Goal: Task Accomplishment & Management: Complete application form

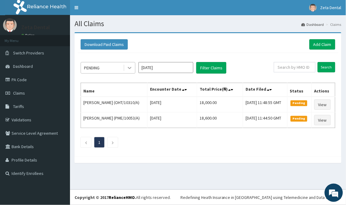
click at [132, 65] on icon at bounding box center [129, 68] width 6 height 6
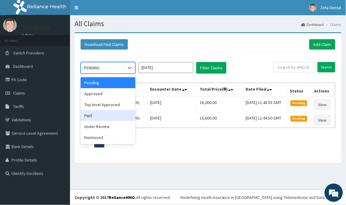
click at [90, 116] on div "Paid" at bounding box center [108, 115] width 55 height 11
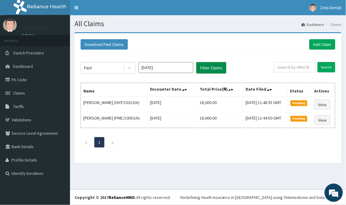
click at [211, 68] on button "Filter Claims" at bounding box center [211, 68] width 30 height 12
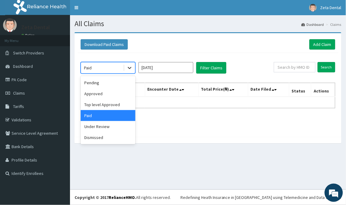
click at [130, 65] on icon at bounding box center [129, 68] width 6 height 6
click at [95, 90] on div "Approved" at bounding box center [108, 93] width 55 height 11
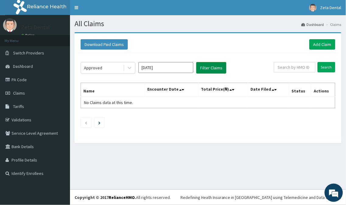
click at [214, 65] on button "Filter Claims" at bounding box center [211, 68] width 30 height 12
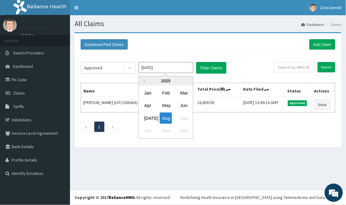
click at [178, 67] on input "Aug 2025" at bounding box center [165, 67] width 55 height 11
drag, startPoint x: 148, startPoint y: 115, endPoint x: 121, endPoint y: 92, distance: 35.7
click at [147, 115] on div "Jul" at bounding box center [148, 117] width 12 height 11
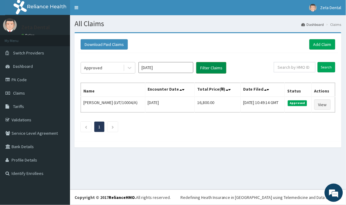
click at [215, 70] on button "Filter Claims" at bounding box center [211, 68] width 30 height 12
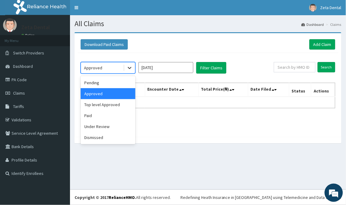
click at [129, 68] on icon at bounding box center [129, 68] width 6 height 6
click at [96, 112] on div "Paid" at bounding box center [108, 115] width 55 height 11
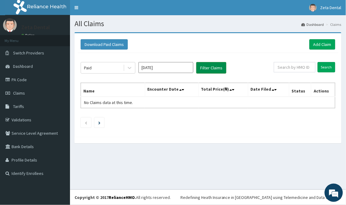
click at [204, 66] on button "Filter Claims" at bounding box center [211, 68] width 30 height 12
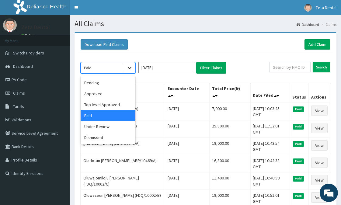
click at [131, 67] on icon at bounding box center [130, 68] width 4 height 2
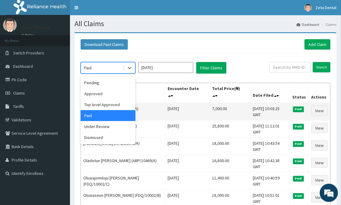
click at [154, 108] on td "Balqis Adeleke (TFE/11191/A)" at bounding box center [123, 112] width 84 height 18
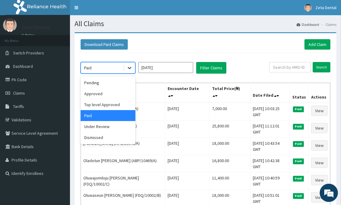
click at [126, 68] on icon at bounding box center [129, 68] width 6 height 6
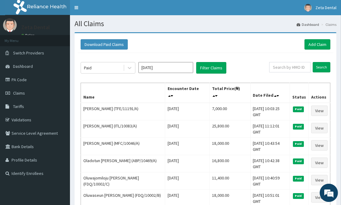
click at [149, 93] on th "Name" at bounding box center [123, 93] width 84 height 20
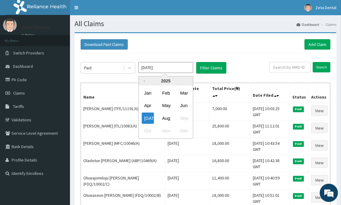
click at [162, 68] on input "Jul 2025" at bounding box center [165, 67] width 55 height 11
click at [166, 119] on div "Aug" at bounding box center [166, 117] width 12 height 11
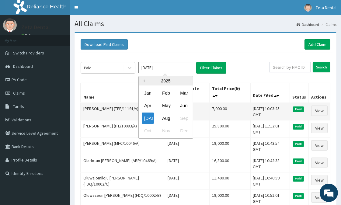
type input "[DATE]"
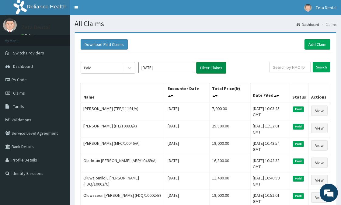
click at [207, 65] on button "Filter Claims" at bounding box center [211, 68] width 30 height 12
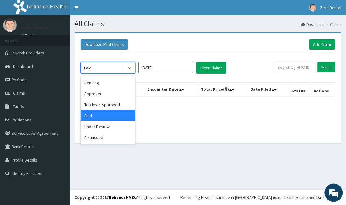
click at [120, 66] on div "Paid" at bounding box center [102, 68] width 42 height 10
click at [108, 93] on div "Approved" at bounding box center [108, 93] width 55 height 11
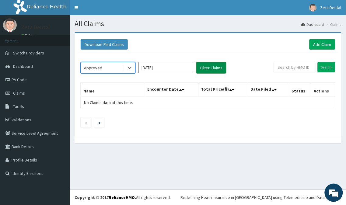
click at [211, 69] on button "Filter Claims" at bounding box center [211, 68] width 30 height 12
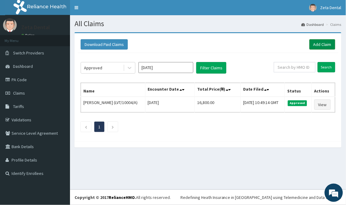
click at [329, 44] on link "Add Claim" at bounding box center [322, 44] width 26 height 10
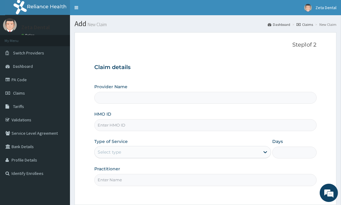
type input "Zeta Dental"
drag, startPoint x: 165, startPoint y: 126, endPoint x: 166, endPoint y: 120, distance: 6.5
click at [165, 126] on input "HMO ID" at bounding box center [205, 125] width 222 height 12
type input "ITL/10083/A"
click at [216, 151] on div "Select type" at bounding box center [177, 152] width 165 height 10
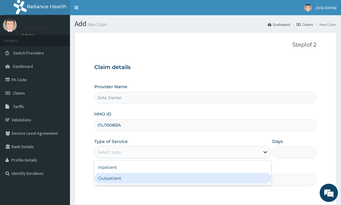
click at [181, 178] on div "Outpatient" at bounding box center [182, 178] width 177 height 11
type input "1"
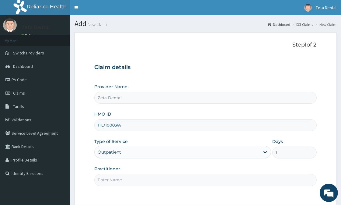
click at [181, 179] on input "Practitioner" at bounding box center [205, 180] width 222 height 12
type input "[PERSON_NAME]"
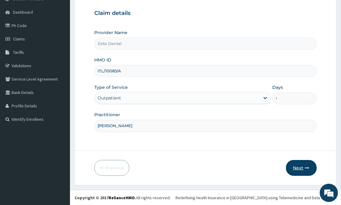
click at [303, 164] on button "Next" at bounding box center [301, 168] width 31 height 16
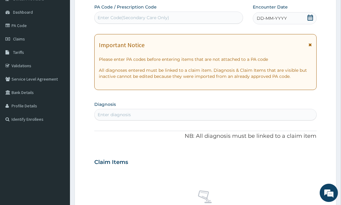
click at [308, 17] on icon at bounding box center [310, 18] width 6 height 6
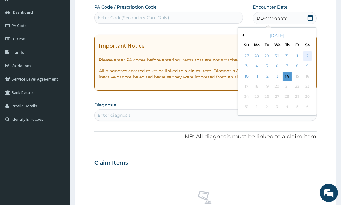
click at [305, 53] on div "2" at bounding box center [307, 55] width 9 height 9
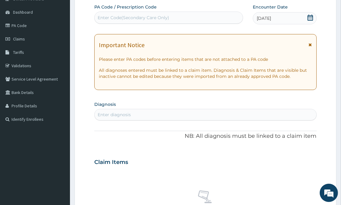
click at [188, 18] on div "Enter Code(Secondary Care Only)" at bounding box center [169, 18] width 148 height 10
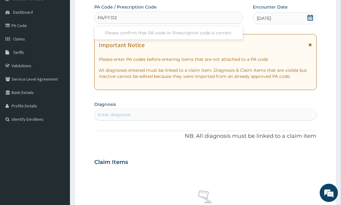
type input "PA/FF312C"
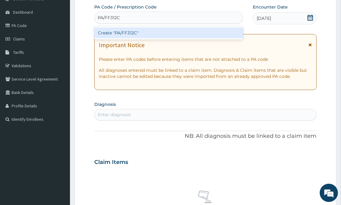
click at [143, 31] on div "Create "PA/FF312C"" at bounding box center [168, 32] width 149 height 11
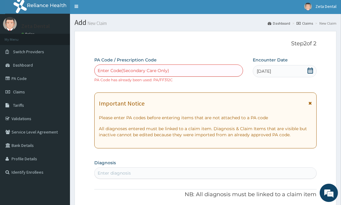
scroll to position [0, 0]
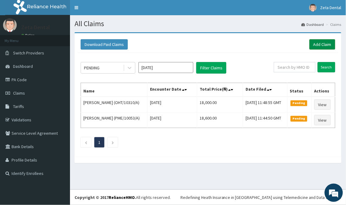
click at [318, 42] on link "Add Claim" at bounding box center [322, 44] width 26 height 10
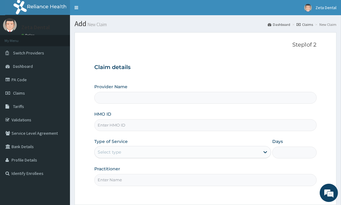
click at [131, 128] on input "HMO ID" at bounding box center [205, 125] width 222 height 12
type input "Zeta Dental"
click at [107, 98] on input "Zeta Dental" at bounding box center [205, 98] width 222 height 12
click at [132, 122] on input "HMO ID" at bounding box center [205, 125] width 222 height 12
type input "ZEL/10005/A"
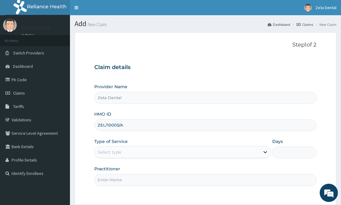
click at [143, 152] on div "Select type" at bounding box center [177, 152] width 165 height 10
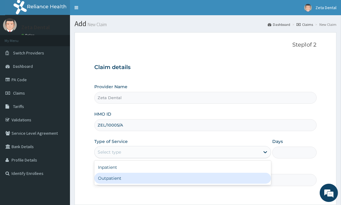
drag, startPoint x: 132, startPoint y: 177, endPoint x: 146, endPoint y: 171, distance: 16.1
click at [132, 177] on div "Outpatient" at bounding box center [182, 178] width 177 height 11
type input "1"
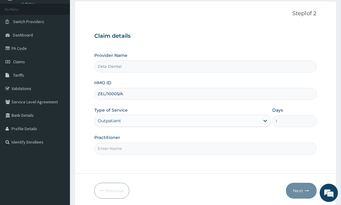
scroll to position [54, 0]
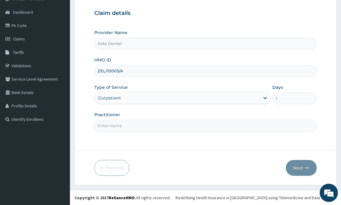
click at [146, 124] on input "Practitioner" at bounding box center [205, 126] width 222 height 12
type input "DR PEDRO"
click at [299, 164] on button "Next" at bounding box center [301, 168] width 31 height 16
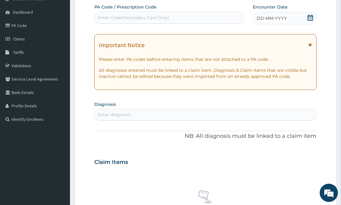
click at [311, 17] on icon at bounding box center [310, 18] width 6 height 6
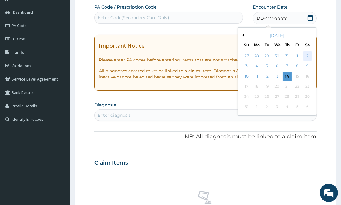
click at [305, 54] on div "2" at bounding box center [307, 55] width 9 height 9
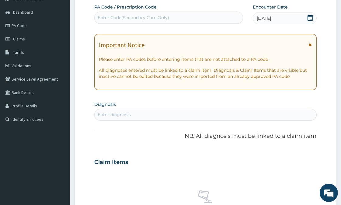
click at [195, 22] on div "Enter Code(Secondary Care Only)" at bounding box center [169, 18] width 148 height 10
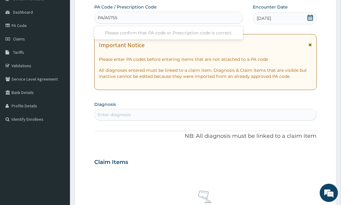
type input "PA/A57554"
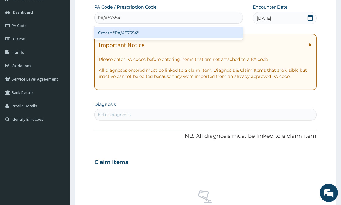
click at [194, 32] on div "Create "PA/A57554"" at bounding box center [168, 32] width 149 height 11
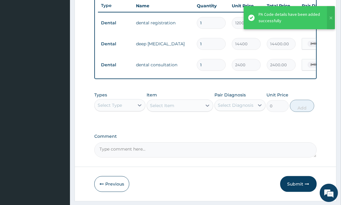
scroll to position [251, 0]
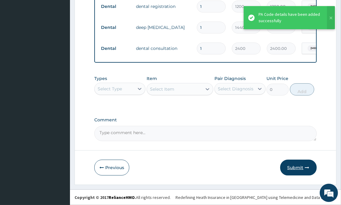
click at [291, 164] on button "Submit" at bounding box center [298, 168] width 36 height 16
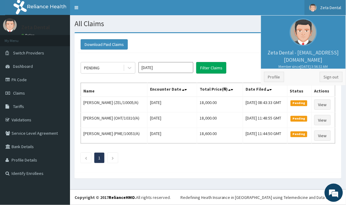
click at [245, 46] on div "Download Paid Claims Add Claim" at bounding box center [208, 44] width 254 height 10
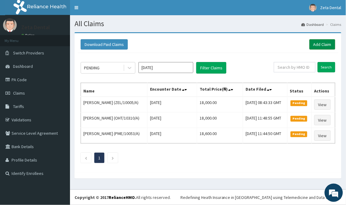
click at [318, 42] on link "Add Claim" at bounding box center [322, 44] width 26 height 10
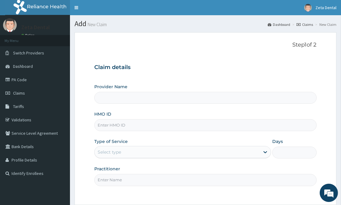
click at [144, 123] on input "HMO ID" at bounding box center [205, 125] width 222 height 12
type input "Zeta Dental"
type input "RCC/10040/A"
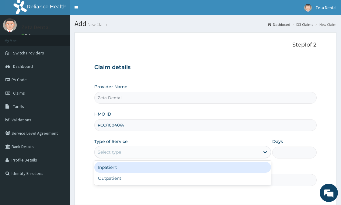
click at [177, 150] on div "Select type" at bounding box center [177, 152] width 165 height 10
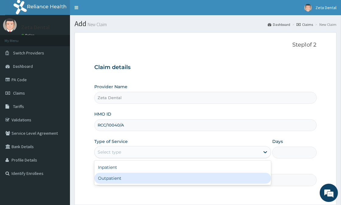
drag, startPoint x: 131, startPoint y: 178, endPoint x: 134, endPoint y: 177, distance: 3.8
click at [131, 178] on div "Outpatient" at bounding box center [182, 178] width 177 height 11
type input "1"
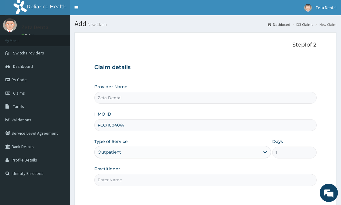
click at [136, 177] on input "Practitioner" at bounding box center [205, 180] width 222 height 12
type input "DR PEDRO"
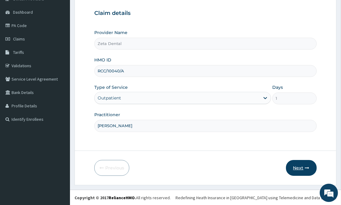
click at [304, 166] on button "Next" at bounding box center [301, 168] width 31 height 16
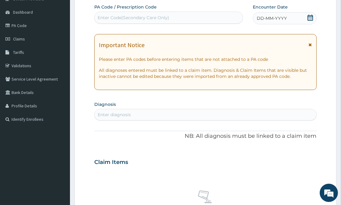
click at [309, 19] on icon at bounding box center [310, 18] width 6 height 6
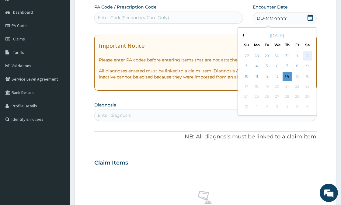
click at [308, 56] on div "2" at bounding box center [307, 55] width 9 height 9
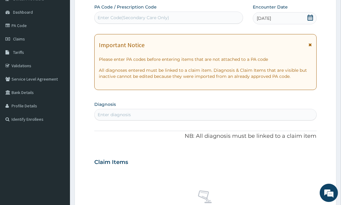
click at [213, 20] on div "Enter Code(Secondary Care Only)" at bounding box center [169, 18] width 148 height 10
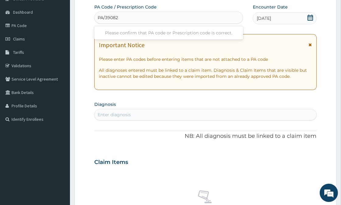
type input "PA/390828"
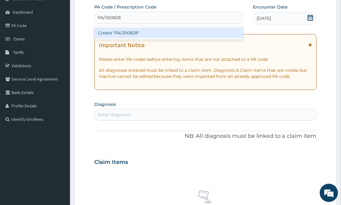
click at [218, 33] on div "Create "PA/390828"" at bounding box center [168, 32] width 149 height 11
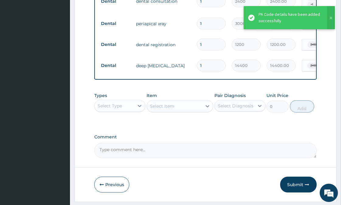
scroll to position [272, 0]
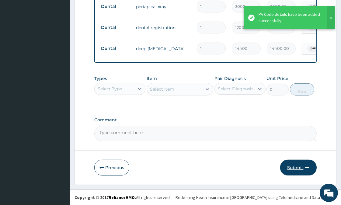
click at [303, 164] on button "Submit" at bounding box center [298, 168] width 36 height 16
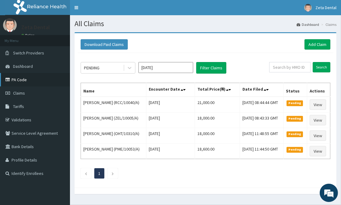
click at [28, 80] on link "PA Code" at bounding box center [35, 79] width 70 height 13
click at [317, 44] on link "Add Claim" at bounding box center [317, 44] width 26 height 10
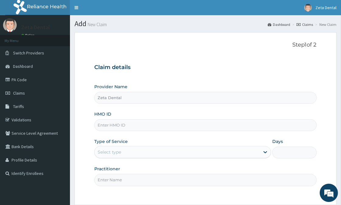
type input "Zeta Dental"
click at [164, 127] on input "HMO ID" at bounding box center [205, 125] width 222 height 12
type input "RCC/10040/A"
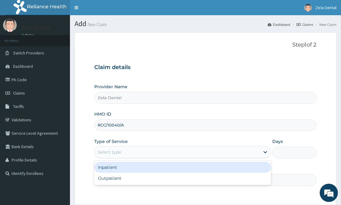
click at [143, 157] on div "Select type" at bounding box center [177, 152] width 165 height 10
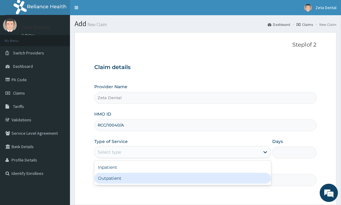
click at [133, 180] on div "Outpatient" at bounding box center [182, 178] width 177 height 11
type input "1"
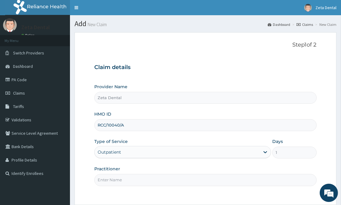
click at [139, 181] on input "Practitioner" at bounding box center [205, 180] width 222 height 12
type input "[PERSON_NAME]"
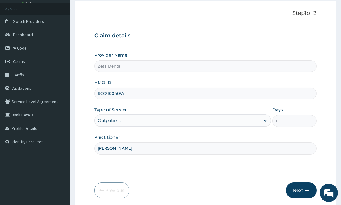
scroll to position [54, 0]
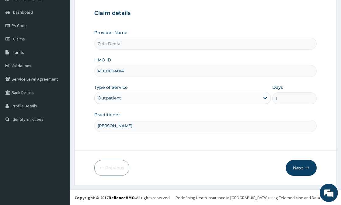
click at [309, 169] on button "Next" at bounding box center [301, 168] width 31 height 16
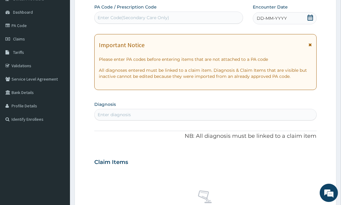
click at [311, 17] on icon at bounding box center [310, 18] width 6 height 6
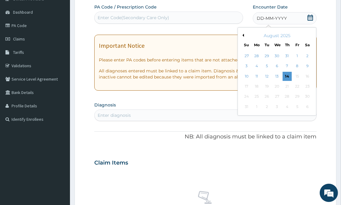
drag, startPoint x: 307, startPoint y: 56, endPoint x: 263, endPoint y: 37, distance: 47.6
click at [297, 51] on div "27 28 29 30 31 1 2" at bounding box center [276, 56] width 71 height 10
click at [307, 55] on div "2" at bounding box center [307, 55] width 9 height 9
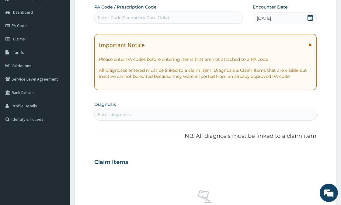
scroll to position [41, 0]
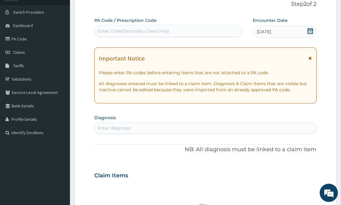
click at [173, 27] on div "Enter Code(Secondary Care Only)" at bounding box center [169, 31] width 148 height 10
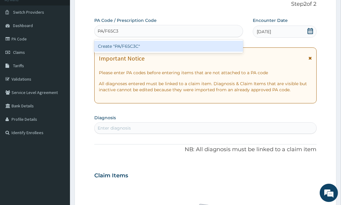
type input "PA/F65C3C"
click at [208, 49] on div "Create "PA/F65C3C"" at bounding box center [168, 46] width 149 height 11
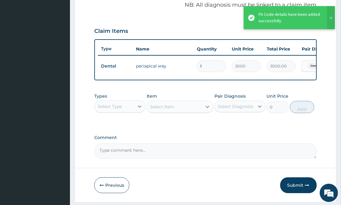
scroll to position [209, 0]
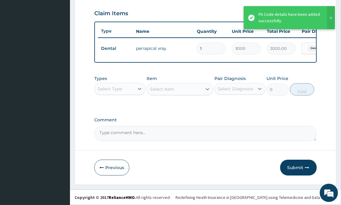
drag, startPoint x: 305, startPoint y: 167, endPoint x: 299, endPoint y: 146, distance: 21.9
click at [304, 167] on button "Submit" at bounding box center [298, 168] width 36 height 16
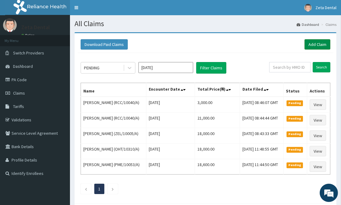
click at [318, 47] on link "Add Claim" at bounding box center [317, 44] width 26 height 10
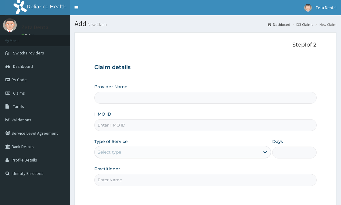
click at [132, 126] on input "HMO ID" at bounding box center [205, 125] width 222 height 12
type input "Zeta Dental"
type input "DUP/10025/B"
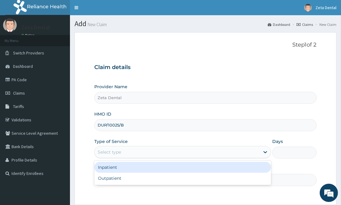
click at [145, 155] on div "Select type" at bounding box center [177, 152] width 165 height 10
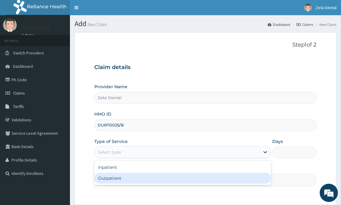
click at [128, 181] on div "Outpatient" at bounding box center [182, 178] width 177 height 11
type input "1"
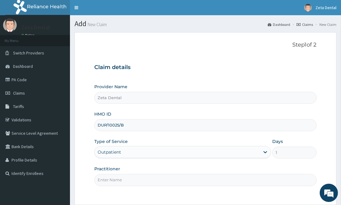
click at [130, 181] on input "Practitioner" at bounding box center [205, 180] width 222 height 12
type input "DR PEDRO"
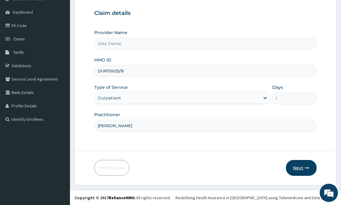
click at [295, 167] on button "Next" at bounding box center [301, 168] width 31 height 16
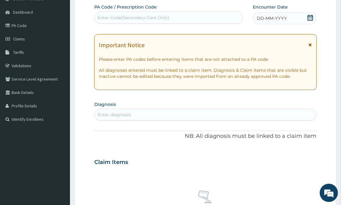
click at [310, 15] on icon at bounding box center [310, 18] width 6 height 6
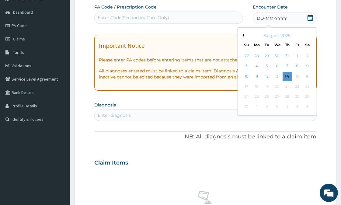
click at [308, 55] on div "2" at bounding box center [307, 55] width 9 height 9
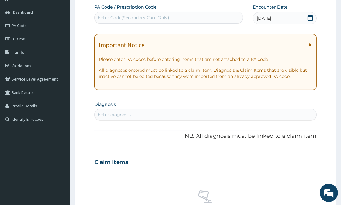
click at [209, 17] on div "Enter Code(Secondary Care Only)" at bounding box center [169, 18] width 148 height 10
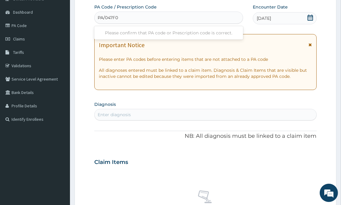
type input "PA/047F06"
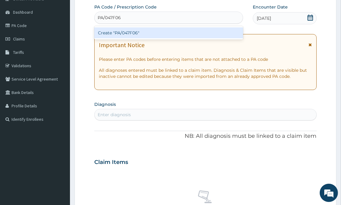
click at [142, 30] on div "Create "PA/047F06"" at bounding box center [168, 32] width 149 height 11
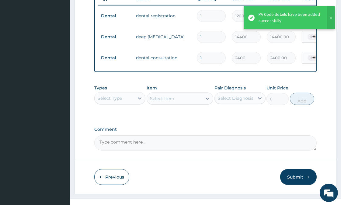
scroll to position [251, 0]
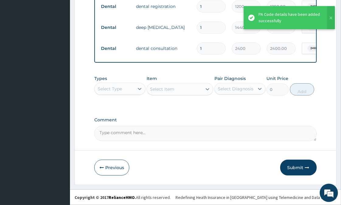
click at [300, 170] on button "Submit" at bounding box center [298, 168] width 36 height 16
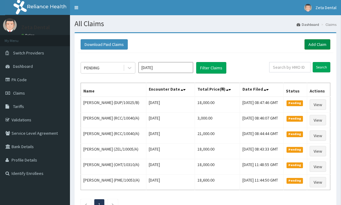
click at [315, 43] on link "Add Claim" at bounding box center [317, 44] width 26 height 10
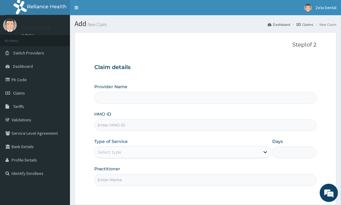
type input "Zeta Dental"
click at [145, 131] on div "Provider Name Zeta Dental HMO ID Type of Service Select type Days Practitioner" at bounding box center [205, 135] width 222 height 102
click at [148, 126] on input "HMO ID" at bounding box center [205, 125] width 222 height 12
type input "DUP/10025/C"
click at [221, 153] on div "Select type" at bounding box center [177, 152] width 165 height 10
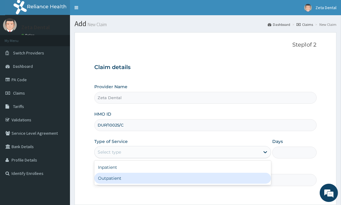
click at [190, 178] on div "Outpatient" at bounding box center [182, 178] width 177 height 11
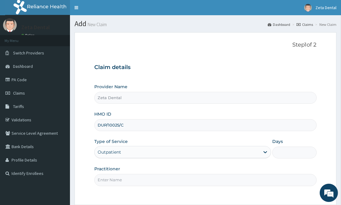
type input "1"
click at [191, 178] on input "Practitioner" at bounding box center [205, 180] width 222 height 12
type input "DR PEDRO"
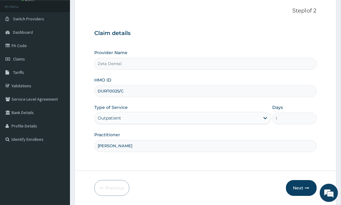
scroll to position [40, 0]
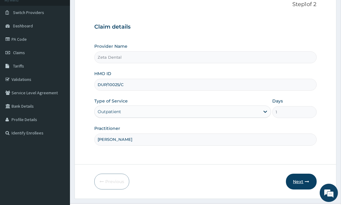
click at [301, 183] on button "Next" at bounding box center [301, 182] width 31 height 16
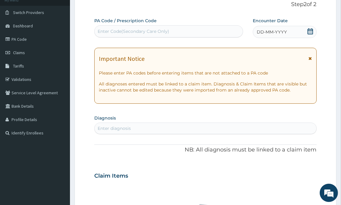
click at [309, 31] on icon at bounding box center [310, 31] width 6 height 6
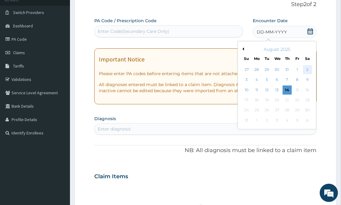
click at [305, 70] on div "2" at bounding box center [307, 69] width 9 height 9
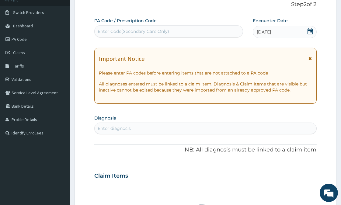
click at [189, 32] on div "Enter Code(Secondary Care Only)" at bounding box center [169, 31] width 148 height 10
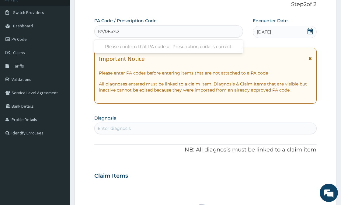
type input "PA/0F57D8"
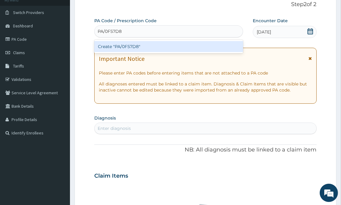
click at [191, 48] on div "Create "PA/0F57D8"" at bounding box center [168, 46] width 149 height 11
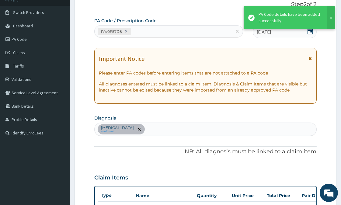
scroll to position [192, 0]
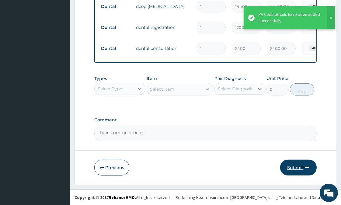
click at [309, 169] on icon "button" at bounding box center [307, 167] width 4 height 4
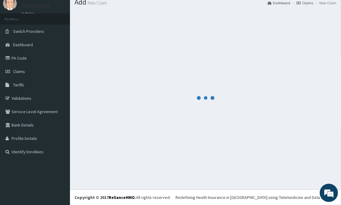
scroll to position [251, 0]
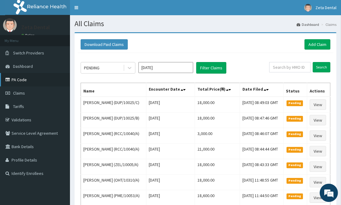
click at [20, 79] on link "PA Code" at bounding box center [35, 79] width 70 height 13
click at [28, 82] on link "PA Code" at bounding box center [35, 79] width 70 height 13
click at [328, 46] on link "Add Claim" at bounding box center [317, 44] width 26 height 10
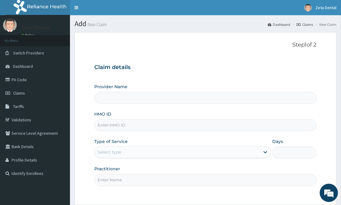
type input "Zeta Dental"
click at [191, 129] on input "HMO ID" at bounding box center [205, 125] width 222 height 12
type input "KSB/11092/A"
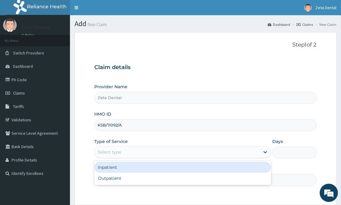
click at [228, 152] on div "Select type" at bounding box center [177, 152] width 165 height 10
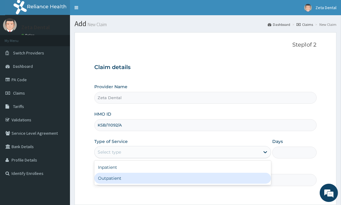
click at [187, 178] on div "Outpatient" at bounding box center [182, 178] width 177 height 11
type input "1"
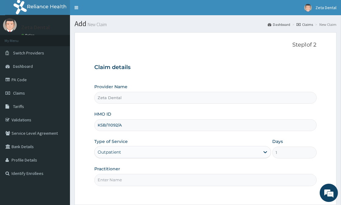
click at [218, 184] on input "Practitioner" at bounding box center [205, 180] width 222 height 12
type input "DR PEDRO"
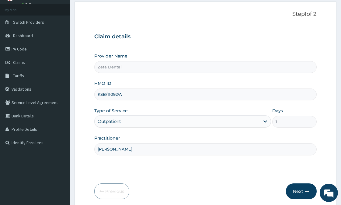
scroll to position [54, 0]
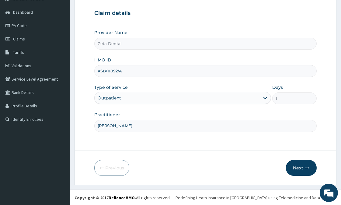
click at [312, 168] on button "Next" at bounding box center [301, 168] width 31 height 16
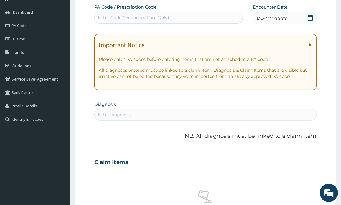
click at [308, 17] on icon at bounding box center [310, 18] width 6 height 6
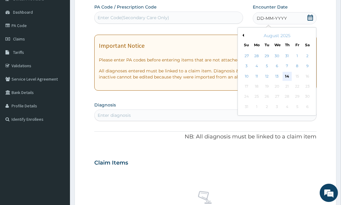
click at [284, 77] on div "14" at bounding box center [286, 76] width 9 height 9
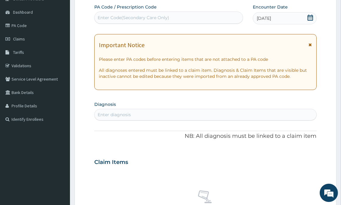
click at [201, 17] on div "Enter Code(Secondary Care Only)" at bounding box center [169, 18] width 148 height 10
paste input "PA/516A70"
type input "PA/516A70"
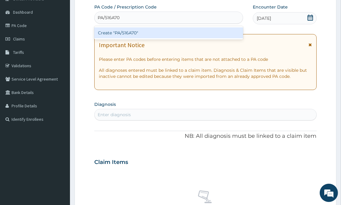
click at [188, 34] on div "Create "PA/516A70"" at bounding box center [168, 32] width 149 height 11
